Goal: Information Seeking & Learning: Learn about a topic

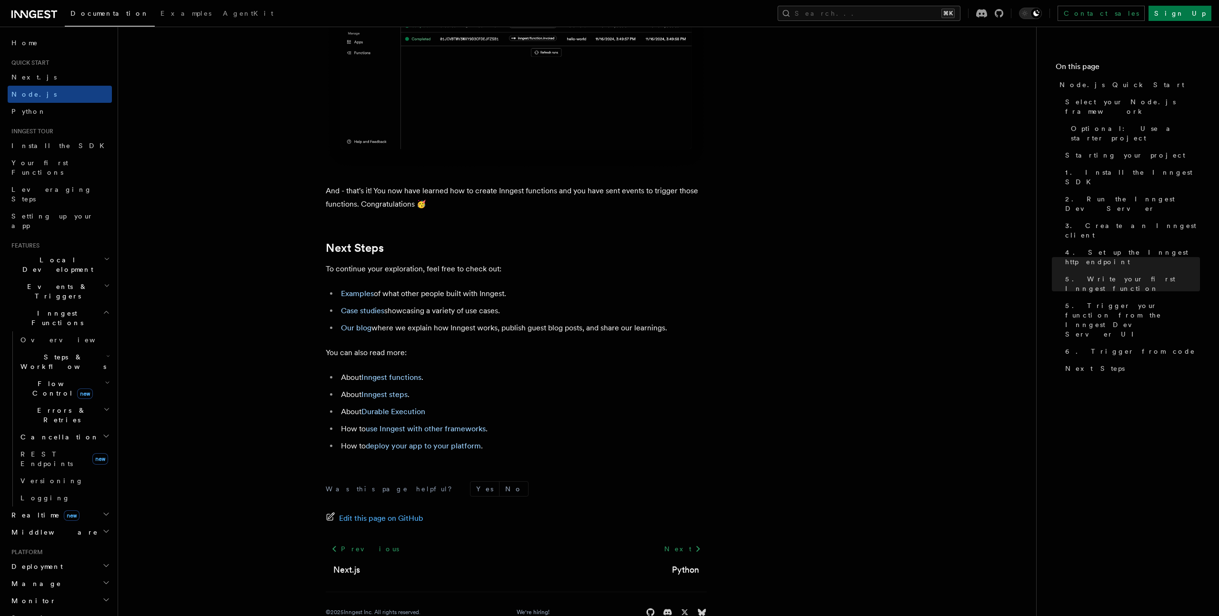
scroll to position [5778, 0]
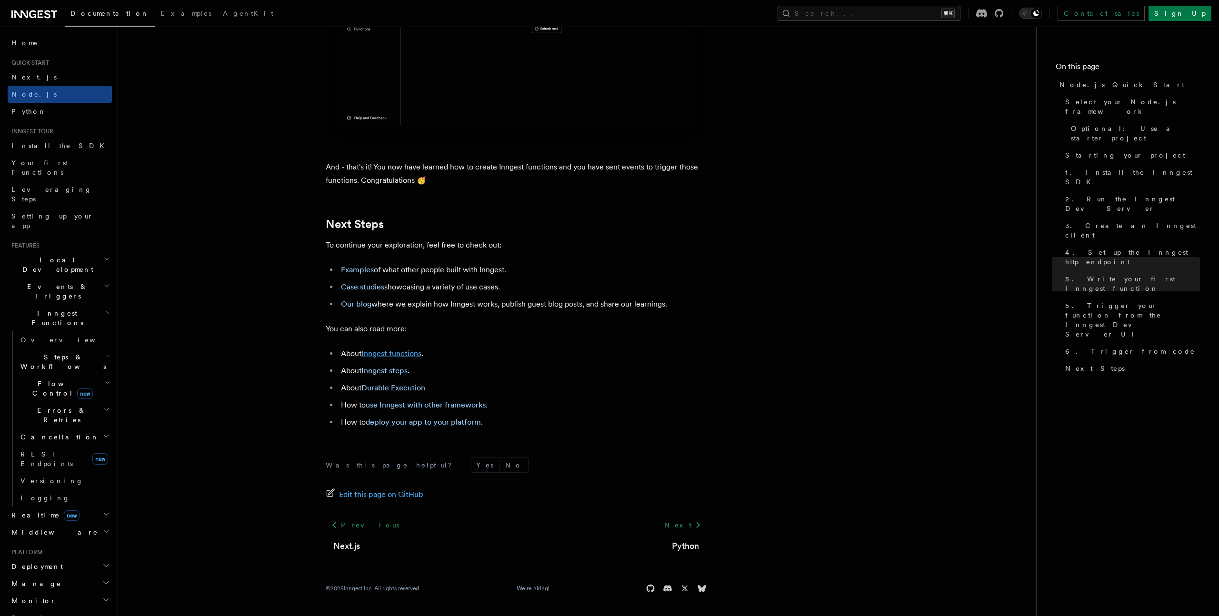
click at [388, 358] on link "Inngest functions" at bounding box center [391, 353] width 60 height 9
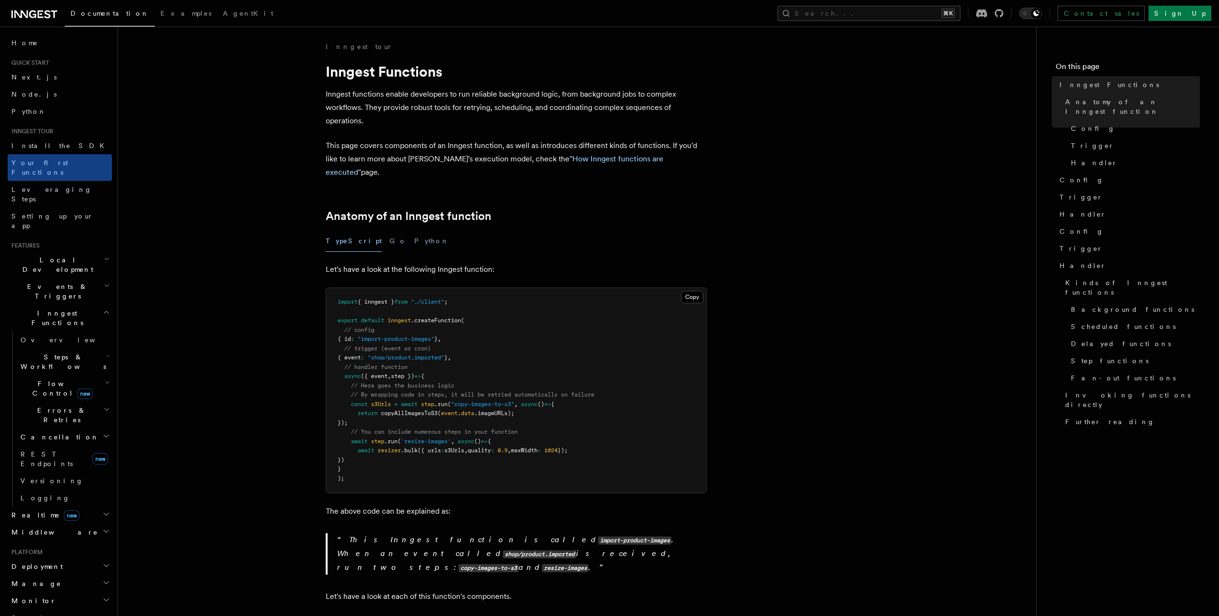
click at [353, 71] on h1 "Inngest Functions" at bounding box center [516, 71] width 381 height 17
copy h1 "Inngest"
click at [430, 118] on p "Inngest functions enable developers to run reliable background logic, from back…" at bounding box center [516, 108] width 381 height 40
